Goal: Find specific page/section: Find specific page/section

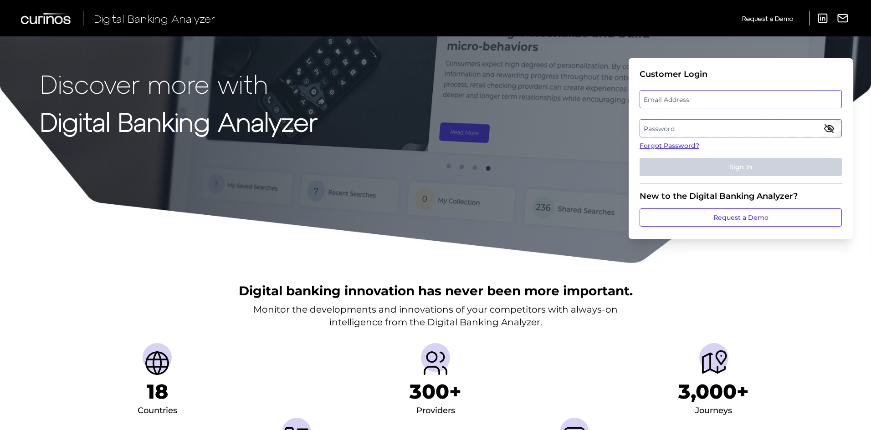
type input "[PERSON_NAME][EMAIL_ADDRESS][PERSON_NAME][DOMAIN_NAME]"
click at [700, 100] on input "[PERSON_NAME][EMAIL_ADDRESS][PERSON_NAME][DOMAIN_NAME]" at bounding box center [740, 99] width 202 height 18
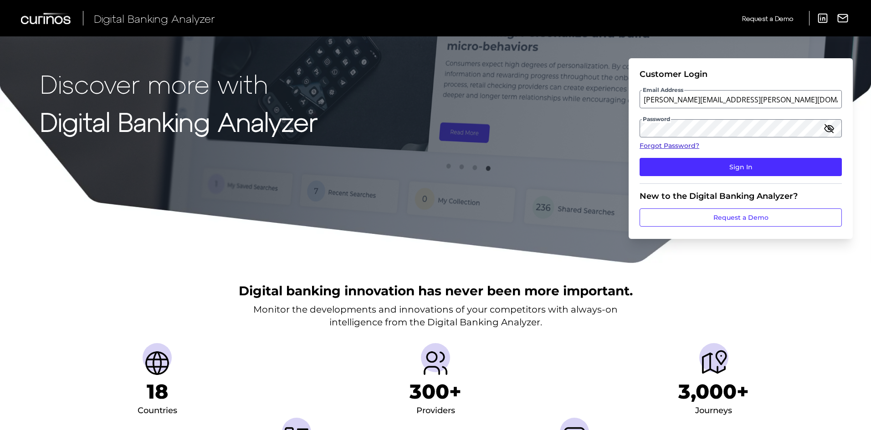
click at [802, 141] on fieldset "Customer Login Email Address [PERSON_NAME][EMAIL_ADDRESS][PERSON_NAME][DOMAIN_N…" at bounding box center [740, 126] width 202 height 115
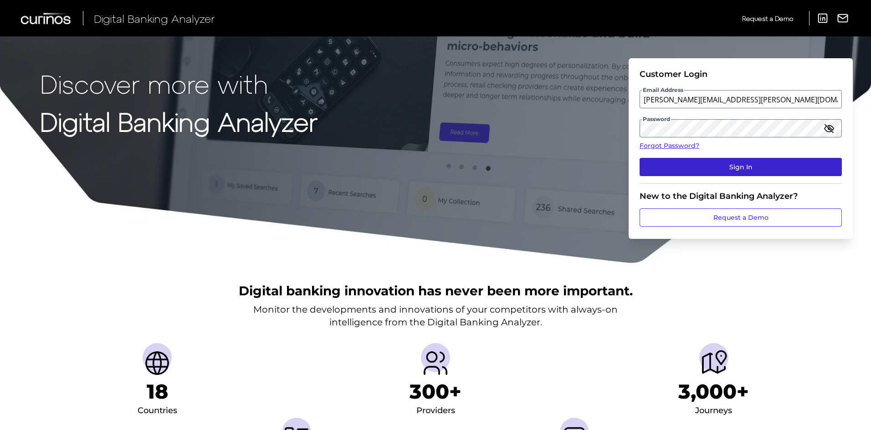
click at [781, 163] on button "Sign In" at bounding box center [740, 167] width 202 height 18
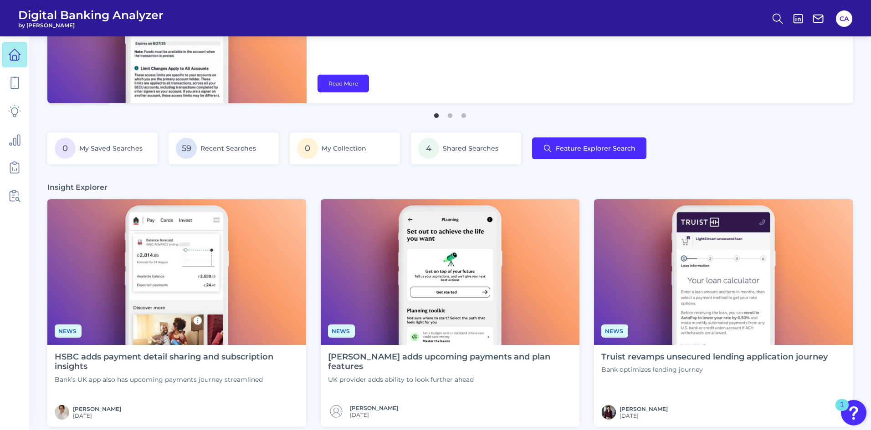
scroll to position [91, 0]
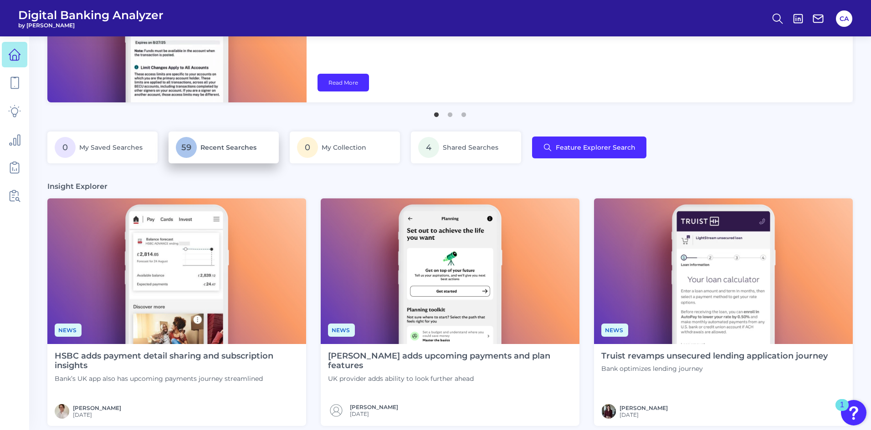
click at [207, 148] on span "Recent Searches" at bounding box center [228, 147] width 56 height 8
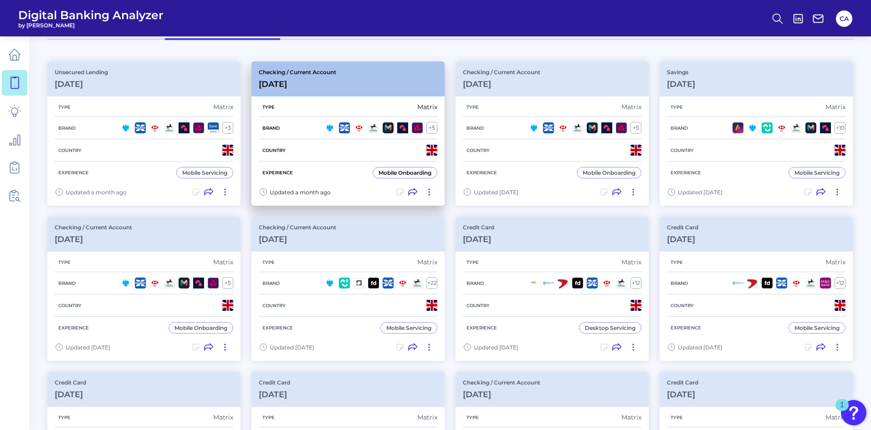
scroll to position [91, 0]
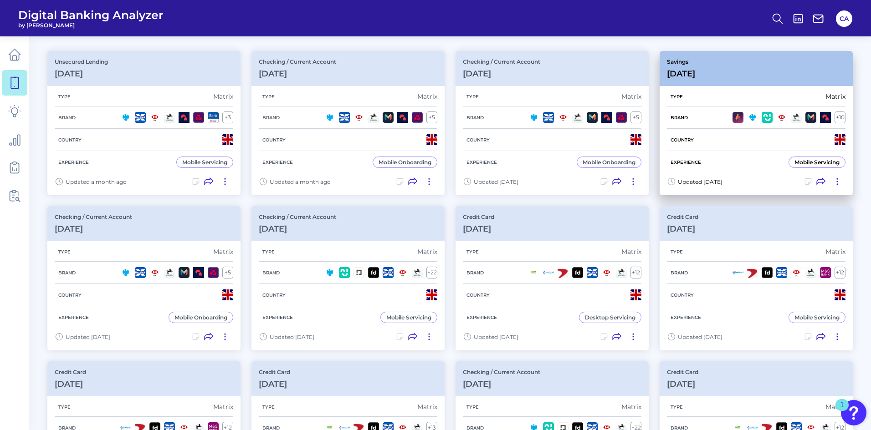
click at [698, 94] on div "Type Matrix" at bounding box center [756, 97] width 179 height 20
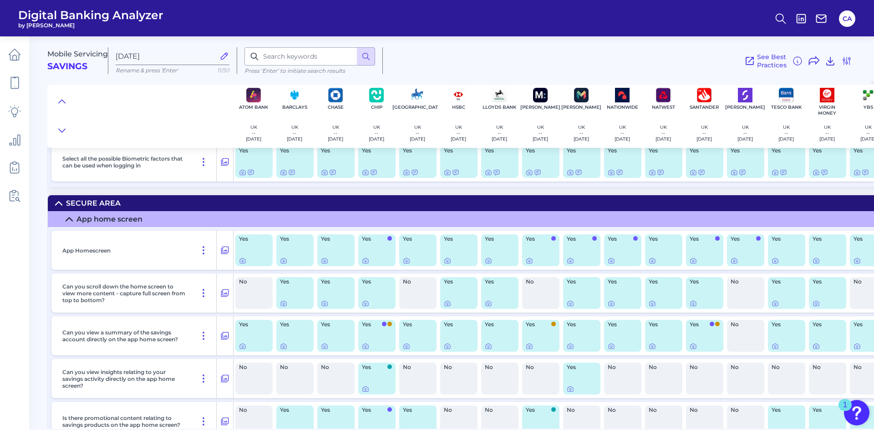
scroll to position [1366, 0]
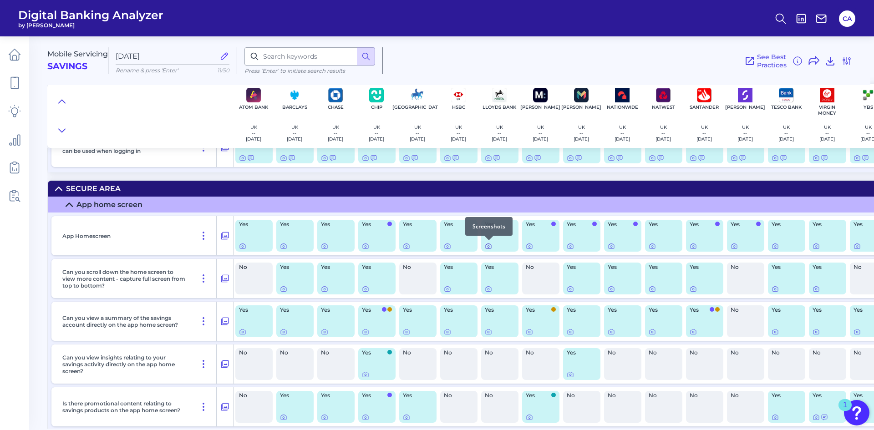
click at [492, 247] on icon at bounding box center [488, 246] width 7 height 7
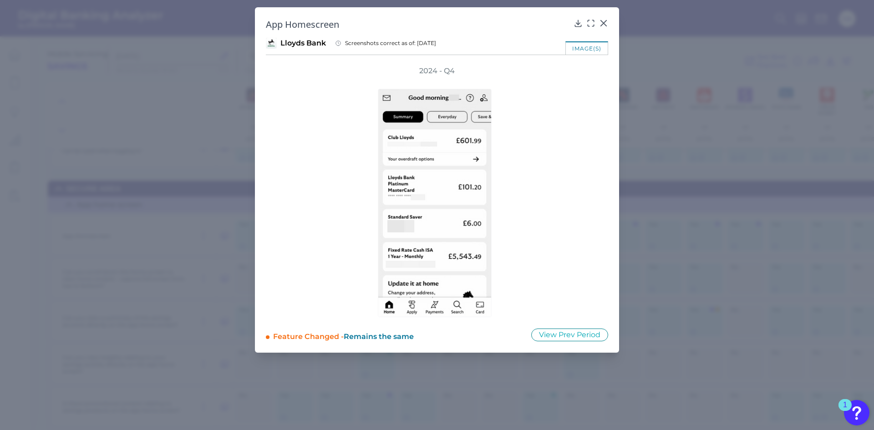
click at [577, 184] on div "2024 - Q4" at bounding box center [437, 191] width 342 height 251
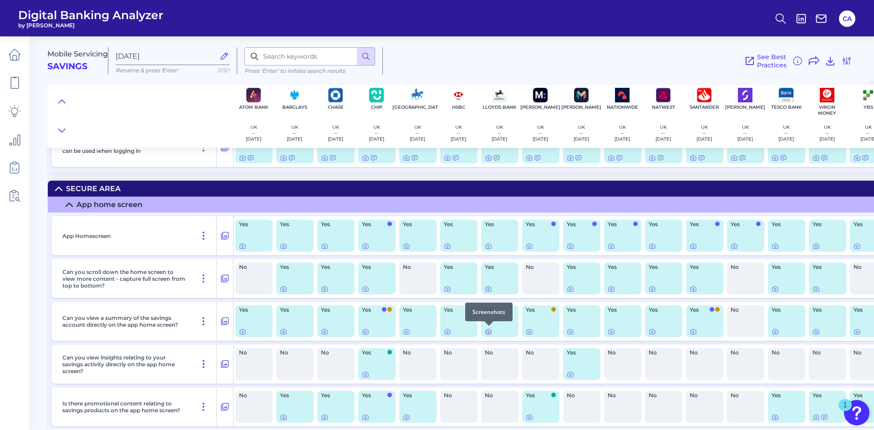
click at [488, 334] on icon at bounding box center [488, 331] width 7 height 7
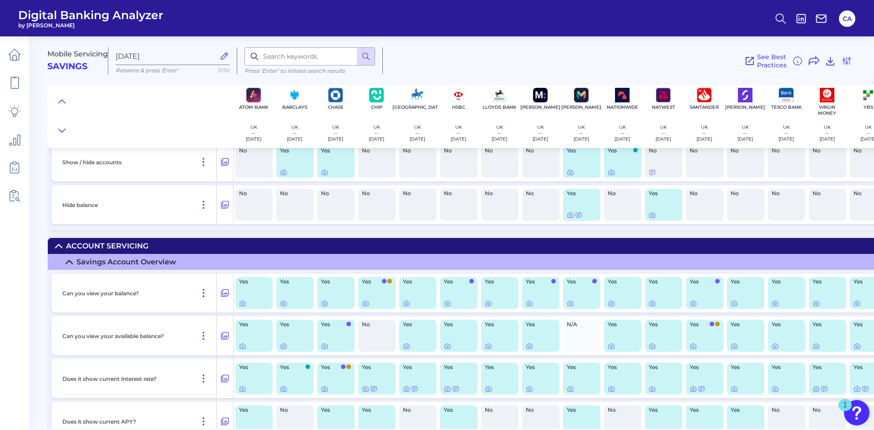
scroll to position [1913, 0]
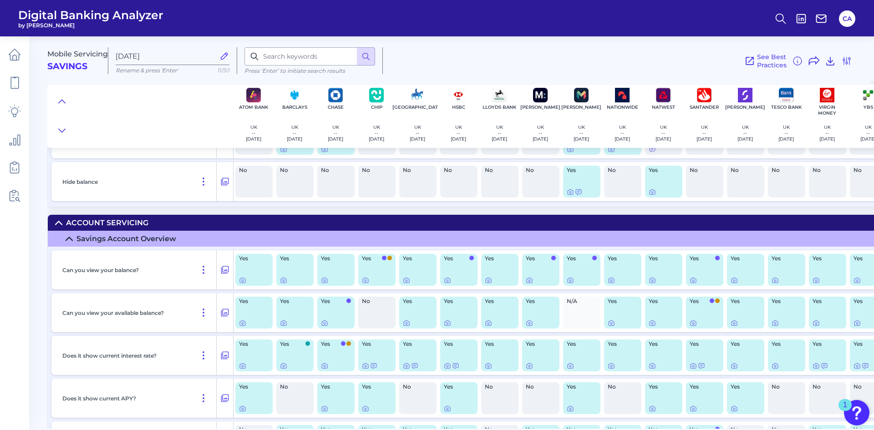
click at [489, 288] on div "Yes" at bounding box center [500, 269] width 41 height 39
click at [489, 283] on icon at bounding box center [488, 280] width 7 height 7
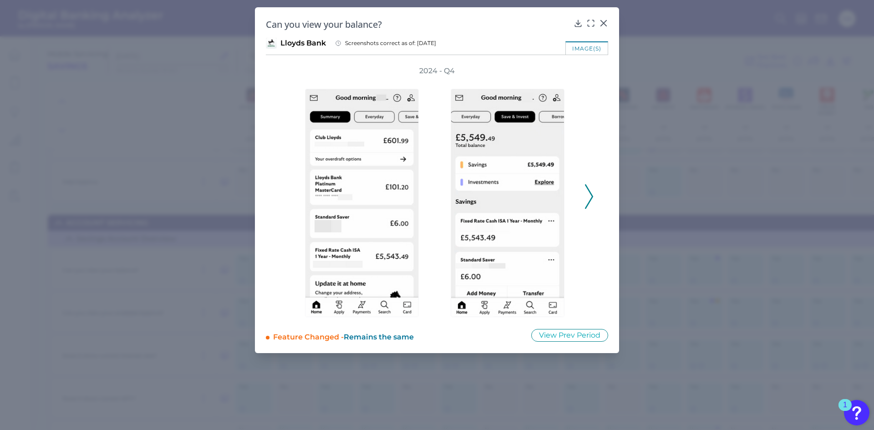
click at [579, 211] on div at bounding box center [510, 197] width 146 height 242
click at [593, 199] on button at bounding box center [589, 196] width 9 height 25
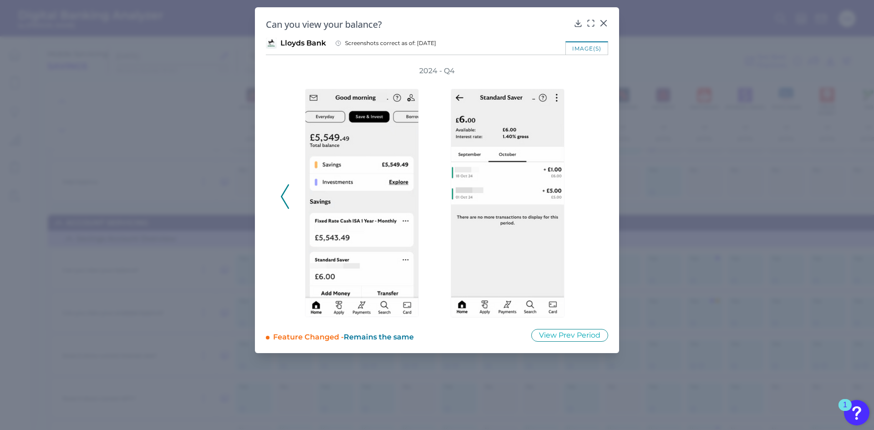
click at [593, 199] on div "2024 - Q4" at bounding box center [437, 192] width 313 height 252
